Goal: Find specific page/section: Find specific page/section

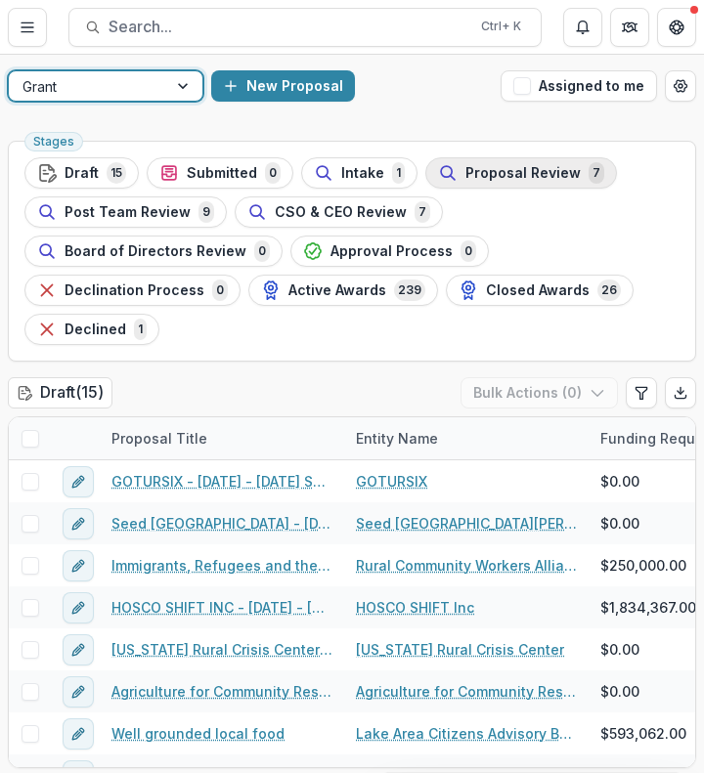
click at [558, 179] on span "Proposal Review" at bounding box center [522, 173] width 115 height 17
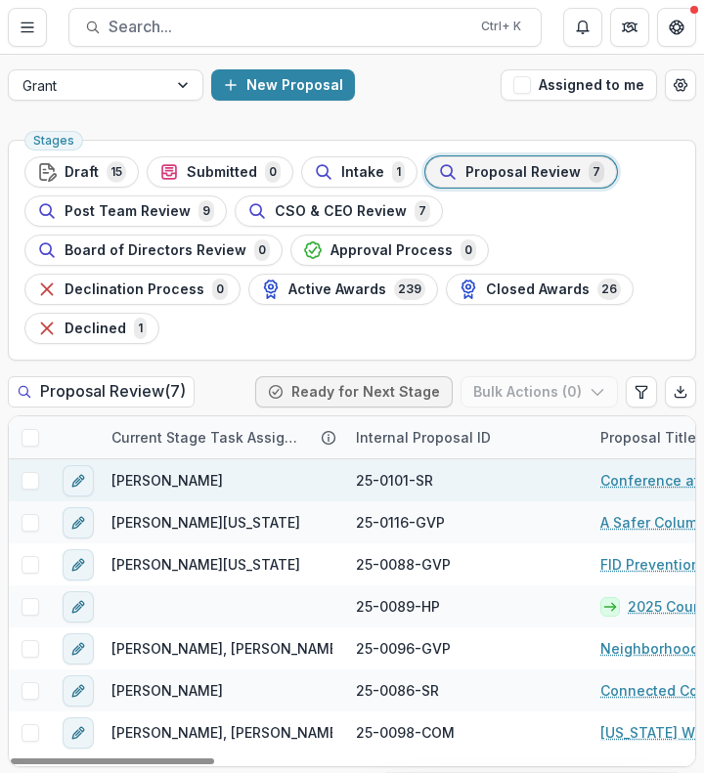
scroll to position [2, 0]
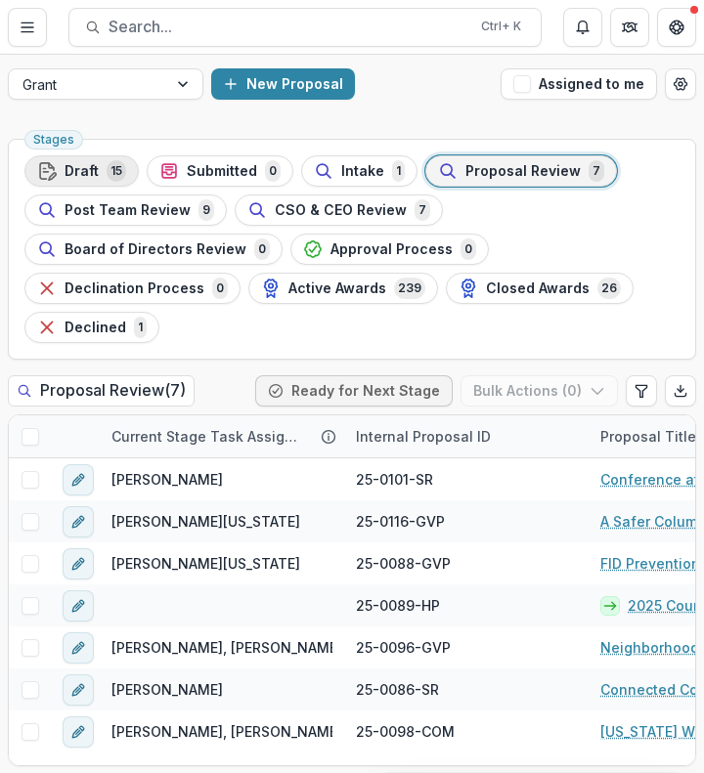
click at [86, 168] on span "Draft" at bounding box center [81, 171] width 34 height 17
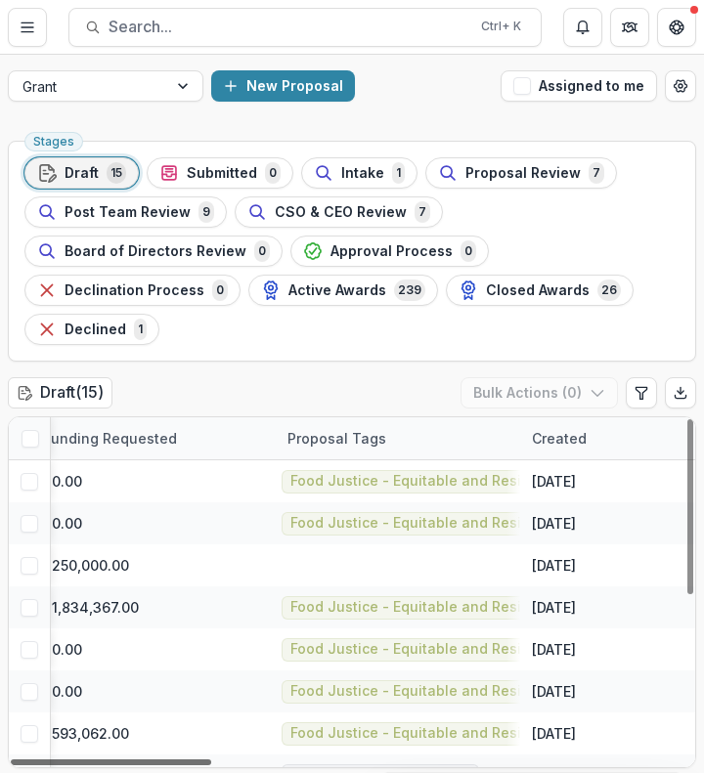
scroll to position [0, 705]
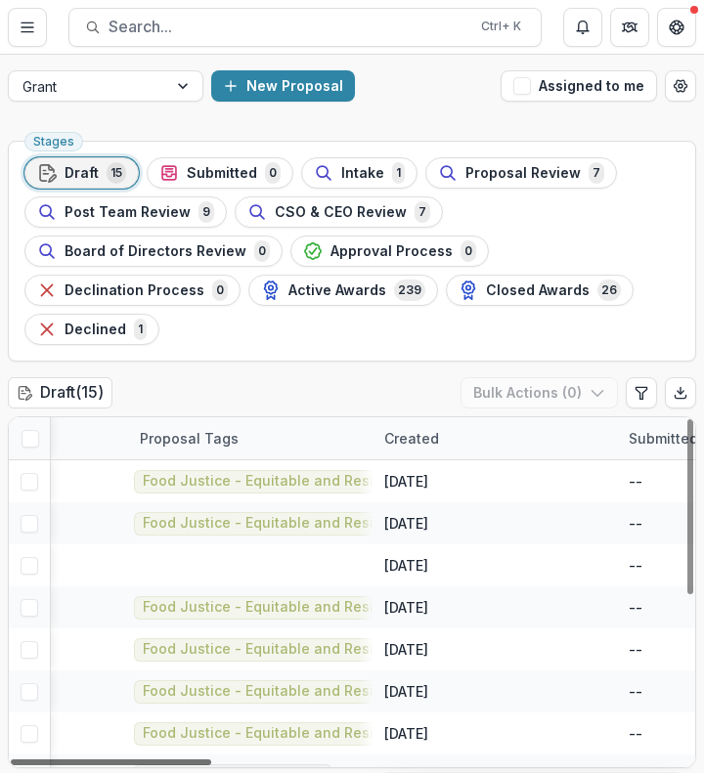
drag, startPoint x: 197, startPoint y: 761, endPoint x: 403, endPoint y: 761, distance: 205.2
click at [211, 761] on div at bounding box center [111, 762] width 200 height 6
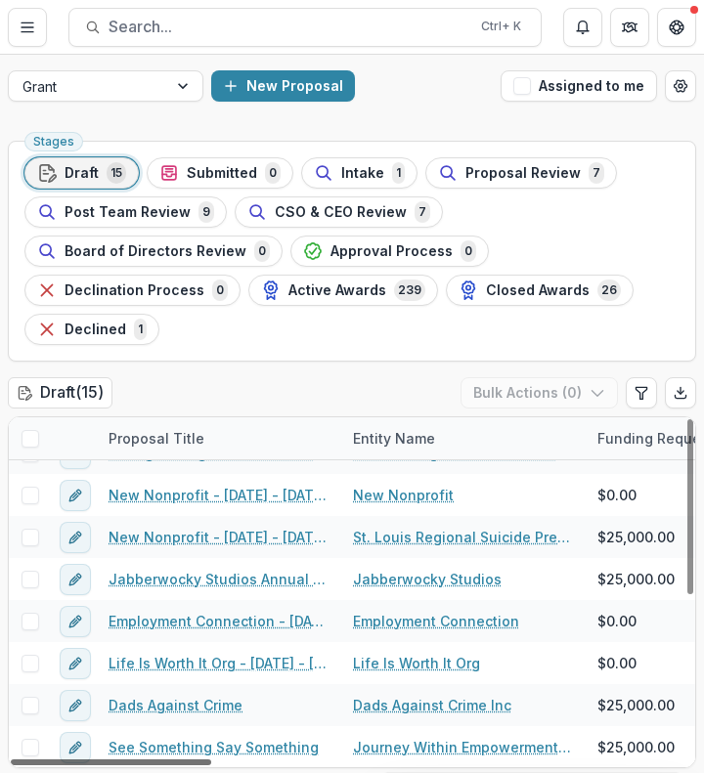
scroll to position [322, 0]
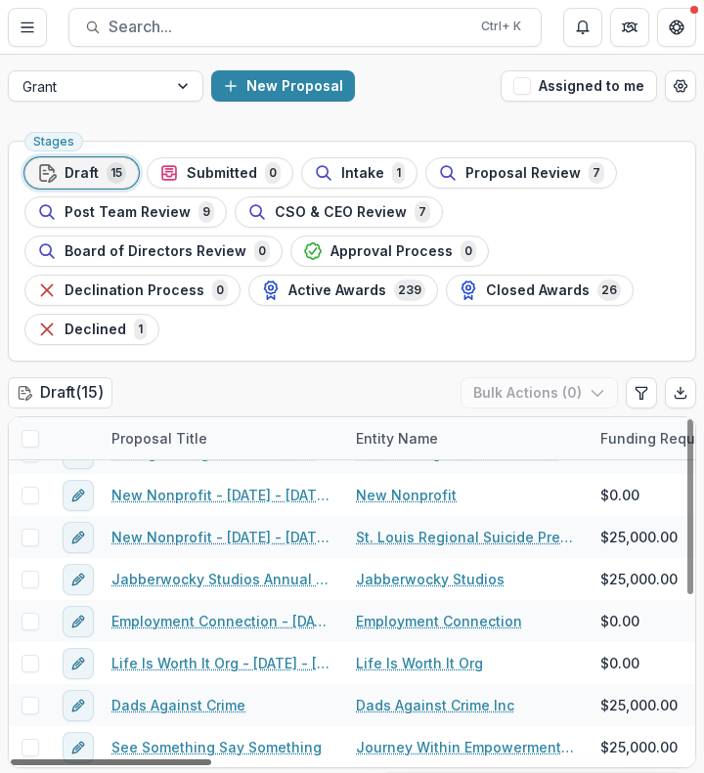
drag, startPoint x: 348, startPoint y: 763, endPoint x: 129, endPoint y: 761, distance: 218.9
click at [129, 761] on div at bounding box center [111, 762] width 200 height 6
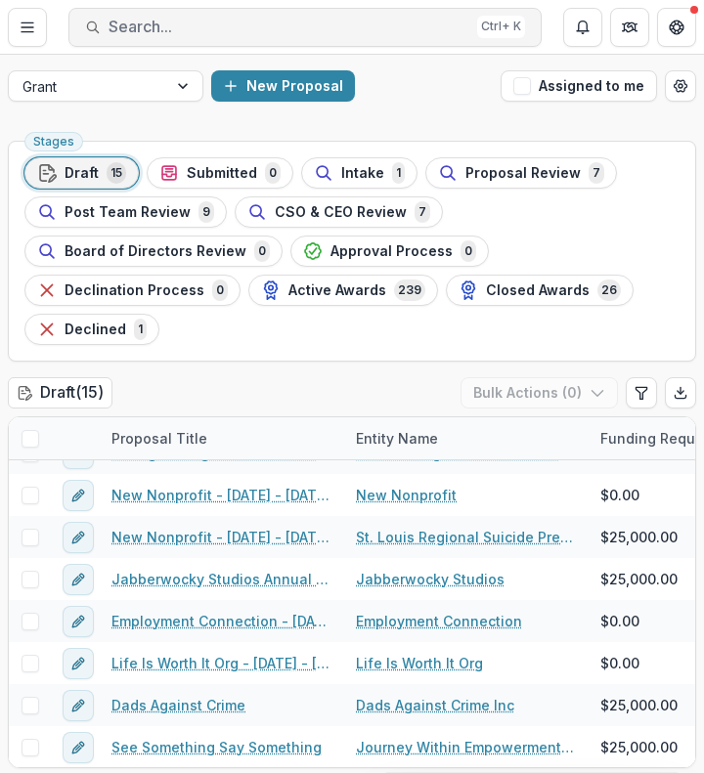
click at [153, 26] on span "Search..." at bounding box center [288, 27] width 361 height 19
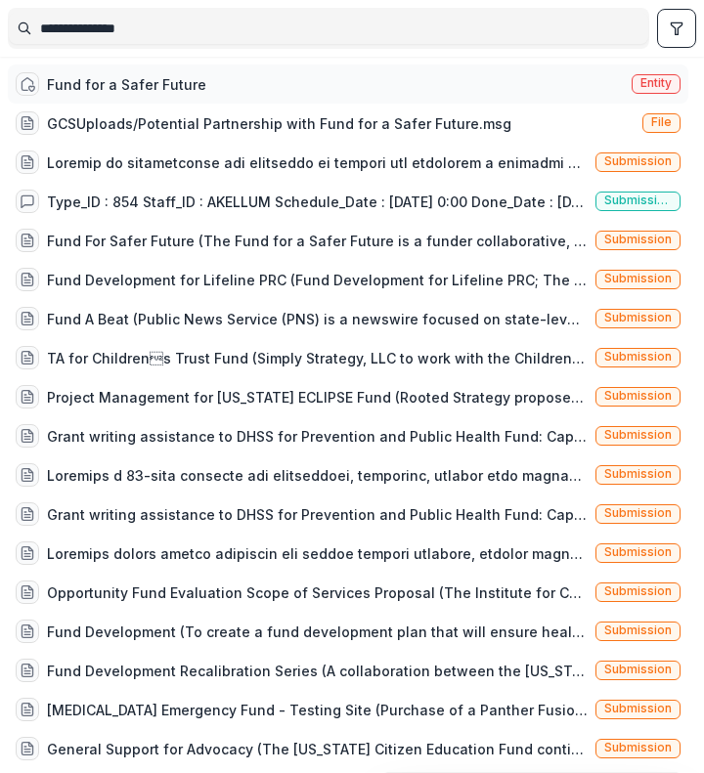
type input "**********"
click at [176, 86] on div "Fund for a Safer Future" at bounding box center [126, 84] width 159 height 21
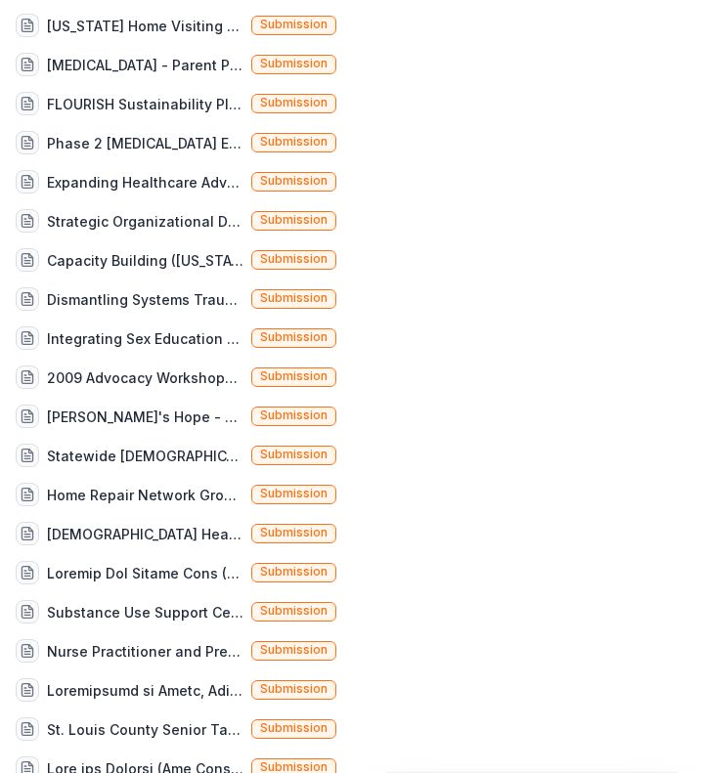
scroll to position [3263, 0]
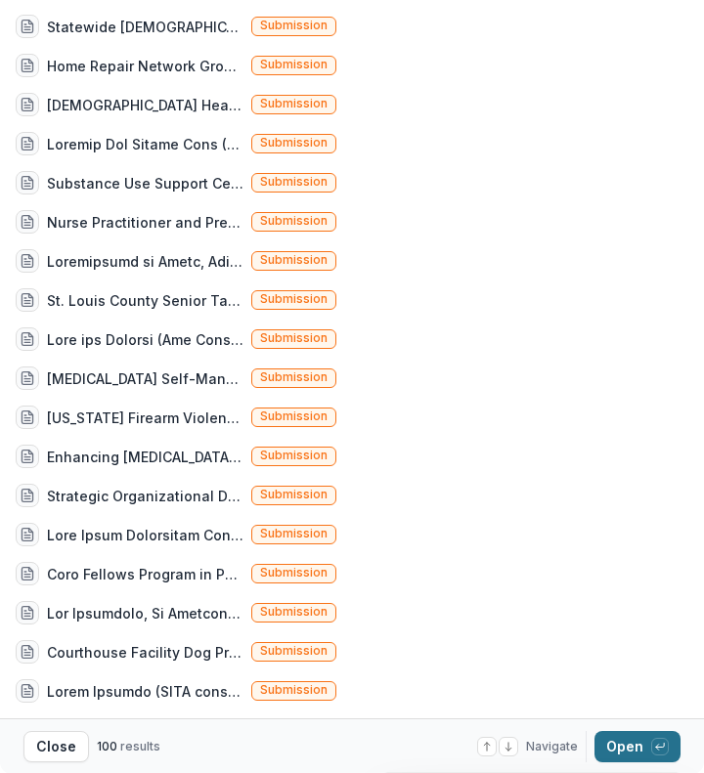
click at [630, 751] on button "Open with enter key" at bounding box center [637, 746] width 86 height 31
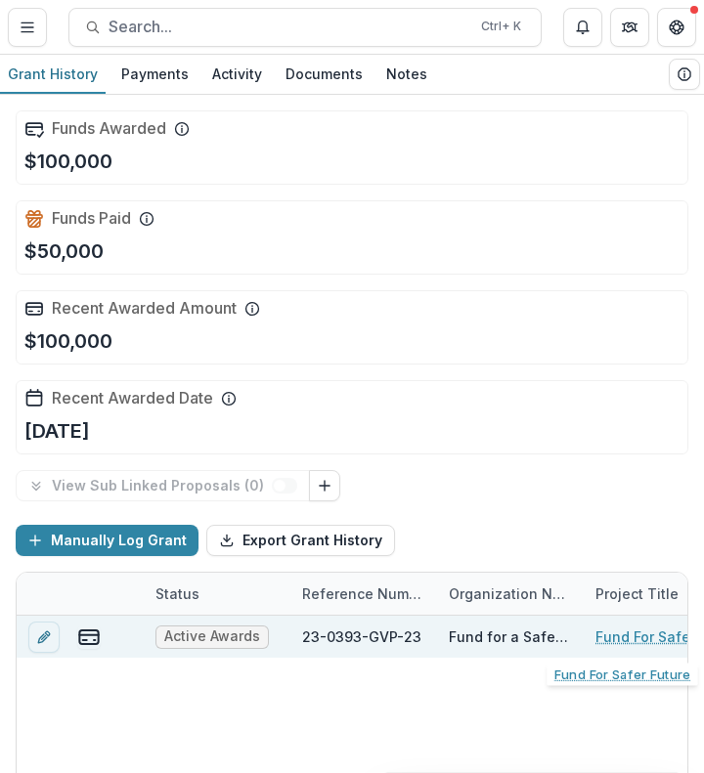
click at [637, 639] on link "Fund For Safer Future" at bounding box center [669, 636] width 148 height 21
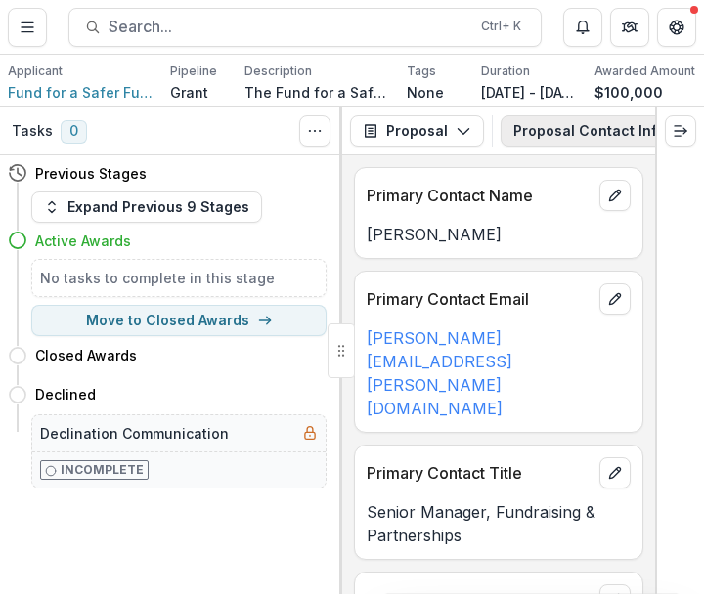
click at [532, 133] on button "Proposal Contact Information 11" at bounding box center [641, 130] width 283 height 31
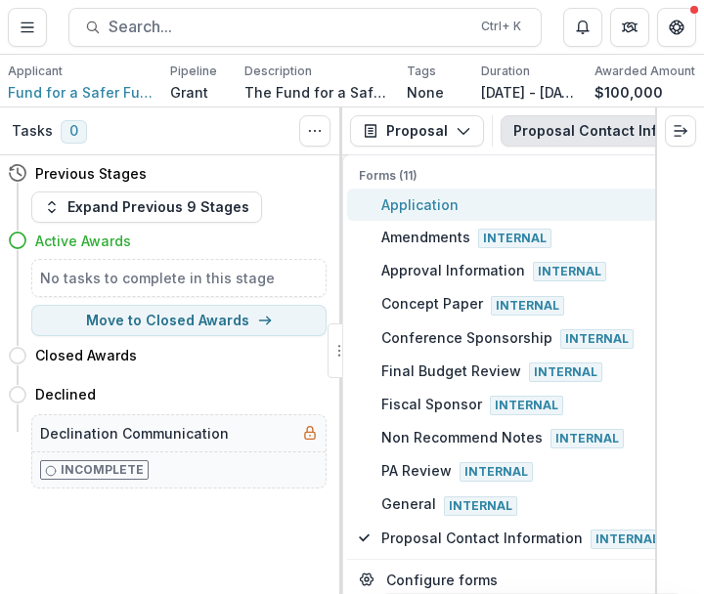
click at [423, 203] on span "Application" at bounding box center [522, 204] width 282 height 21
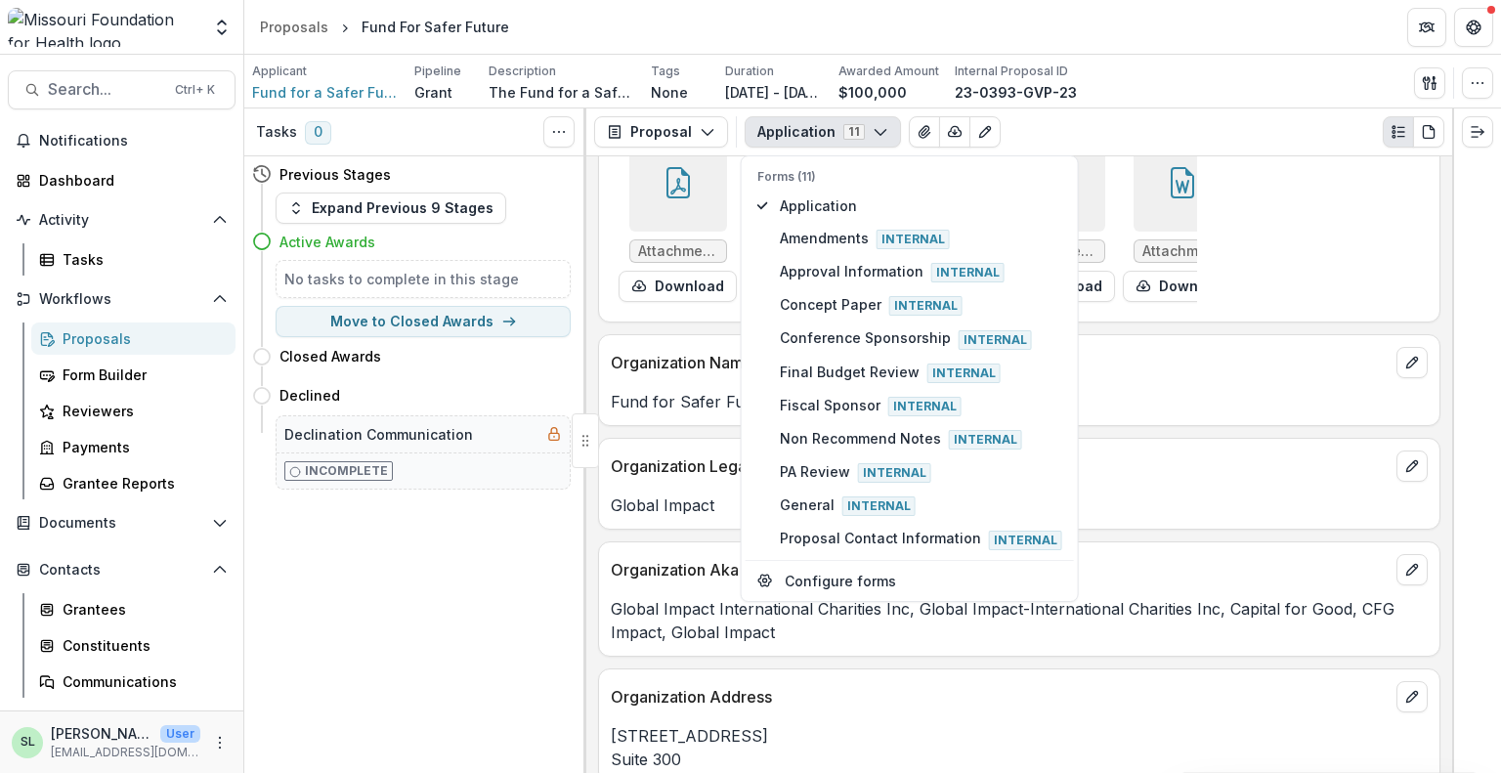
click at [703, 89] on div "Applicant Fund for a Safer Future Pipeline Grant Description The Fund for a Saf…" at bounding box center [872, 83] width 1241 height 40
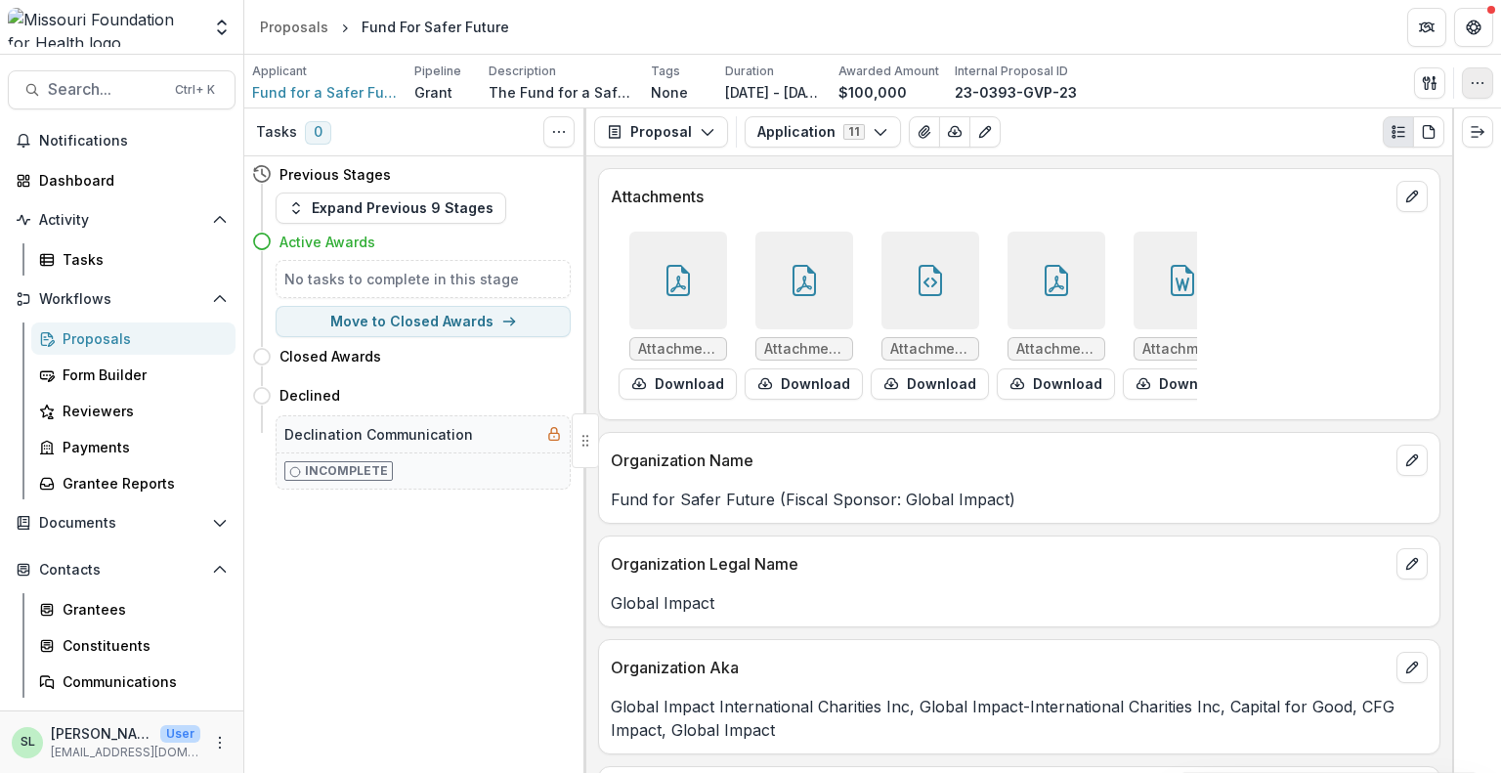
click at [703, 81] on icon "button" at bounding box center [1478, 83] width 16 height 16
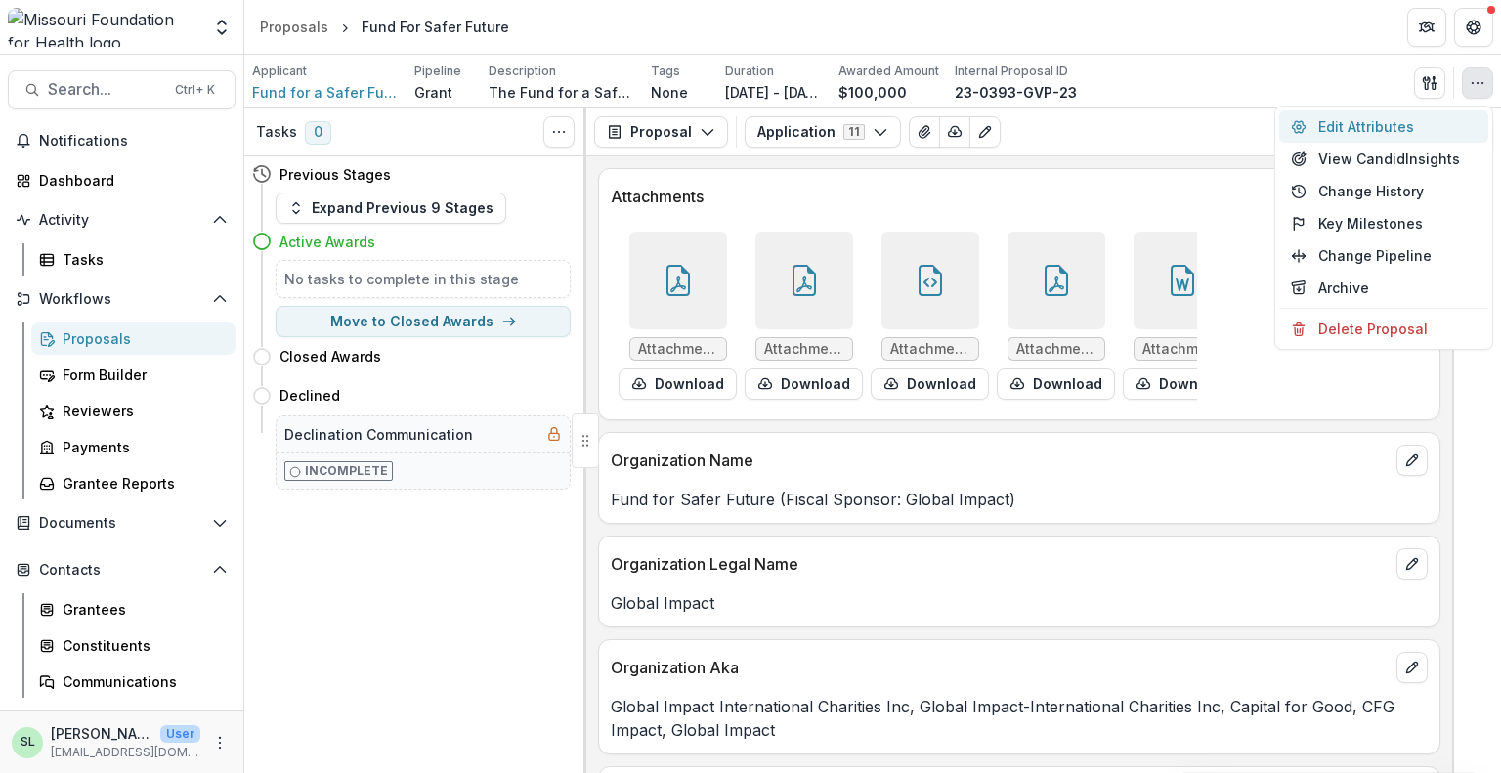
click at [703, 126] on button "Edit Attributes" at bounding box center [1383, 126] width 209 height 32
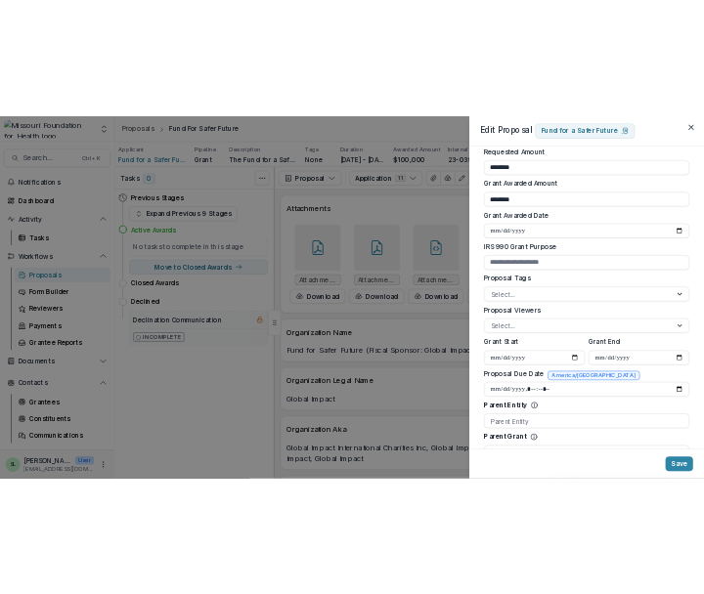
scroll to position [489, 0]
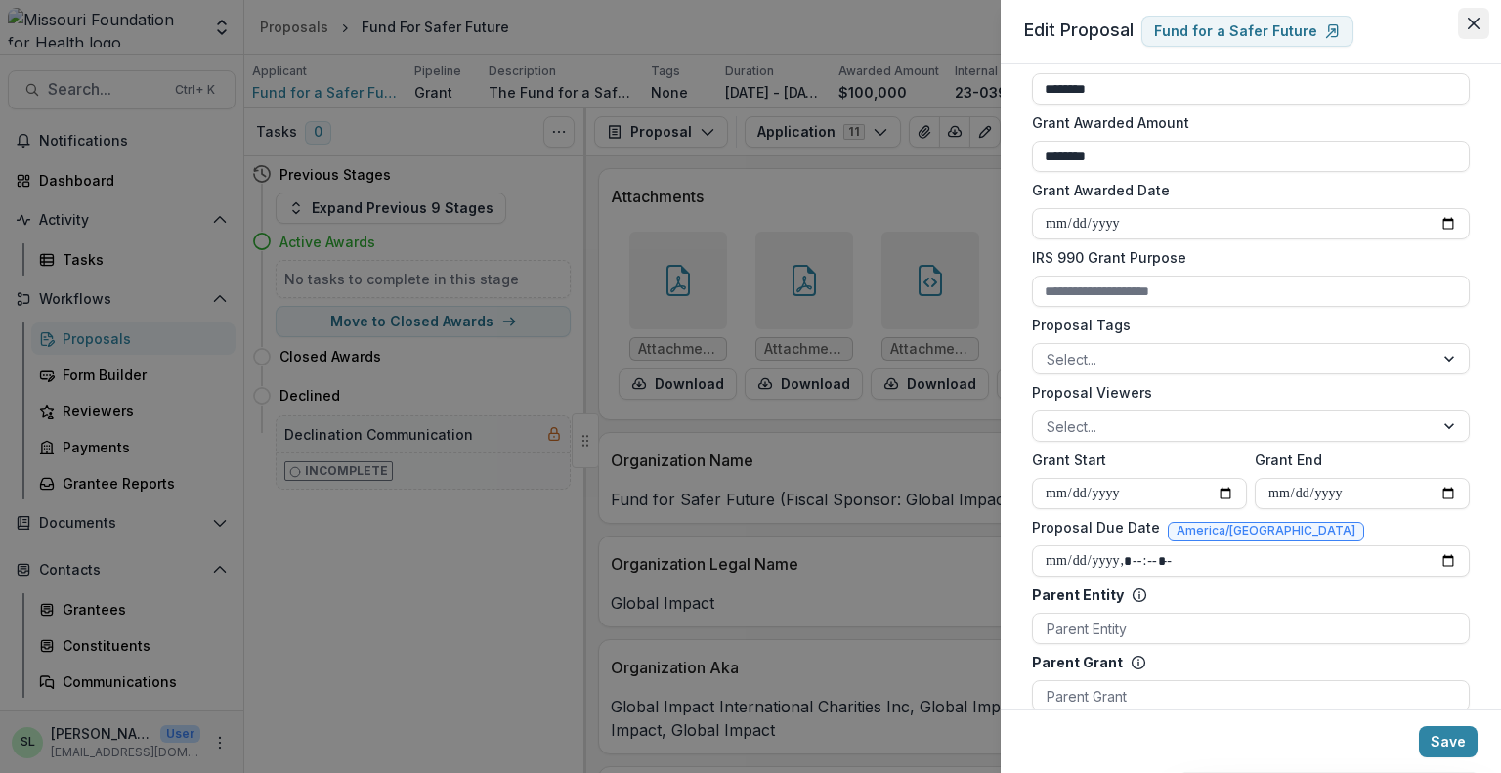
click at [703, 21] on icon "Close" at bounding box center [1474, 24] width 12 height 12
